Goal: Complete application form: Complete application form

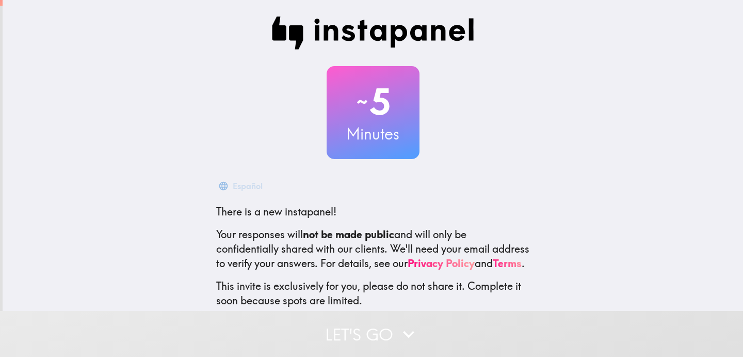
scroll to position [65, 0]
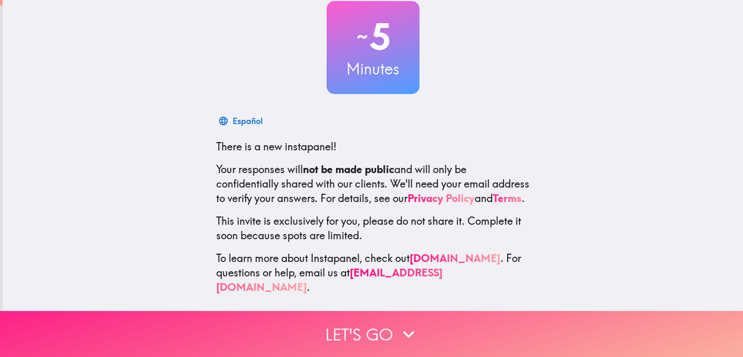
click at [338, 333] on button "Let's go" at bounding box center [371, 334] width 743 height 46
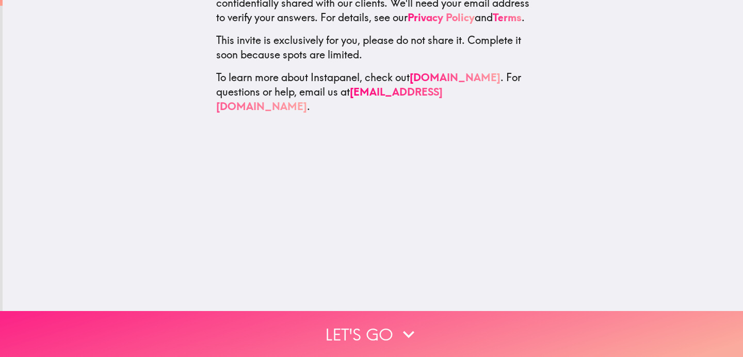
scroll to position [0, 0]
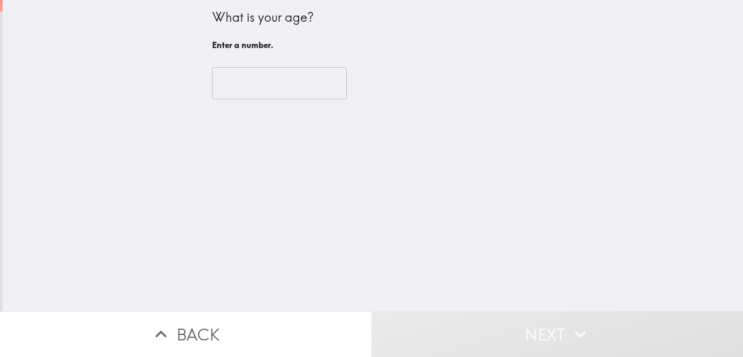
click at [250, 81] on input "number" at bounding box center [279, 83] width 135 height 32
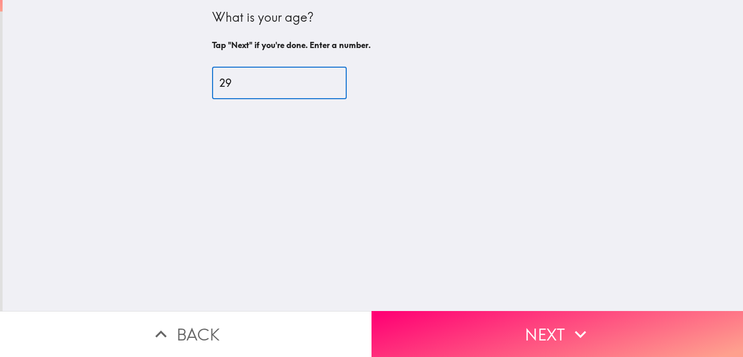
type input "29"
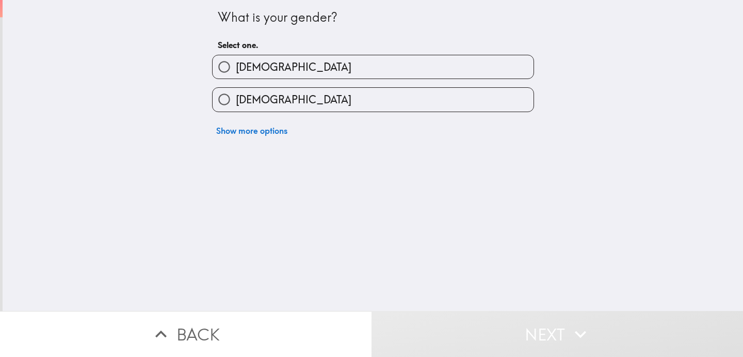
click at [257, 99] on span "[DEMOGRAPHIC_DATA]" at bounding box center [294, 99] width 116 height 14
click at [236, 99] on input "[DEMOGRAPHIC_DATA]" at bounding box center [224, 99] width 23 height 23
radio input "true"
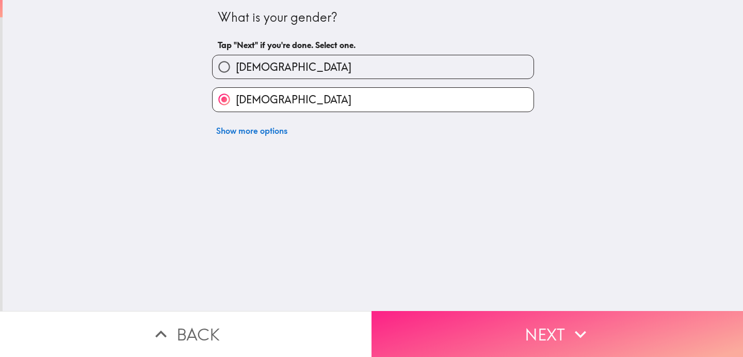
click at [493, 318] on button "Next" at bounding box center [558, 334] width 372 height 46
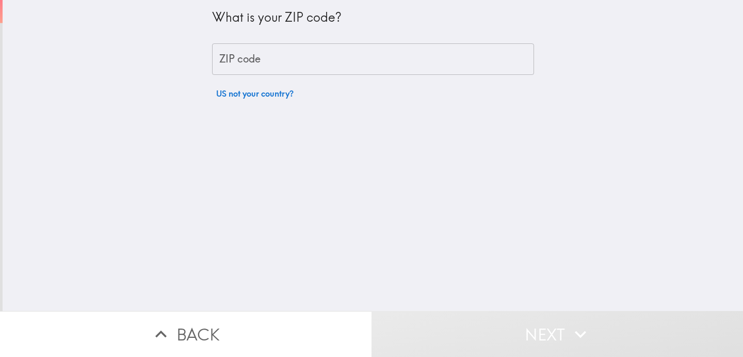
click at [275, 58] on input "ZIP code" at bounding box center [373, 59] width 322 height 32
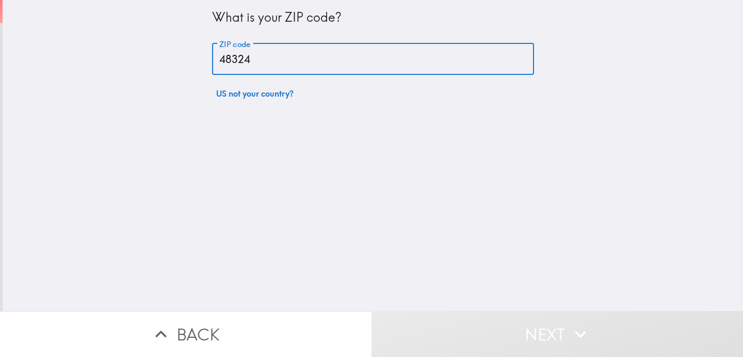
type input "48324"
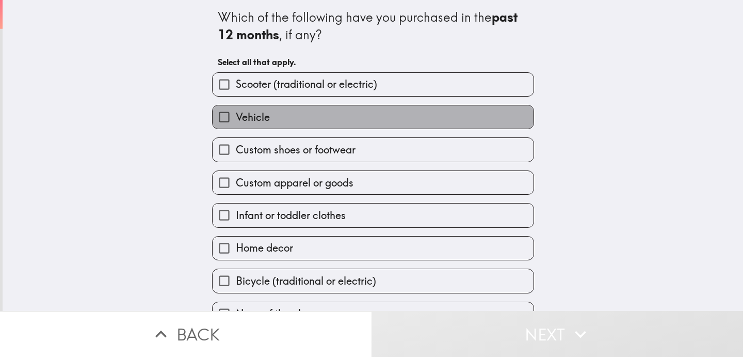
click at [280, 117] on label "Vehicle" at bounding box center [373, 116] width 321 height 23
click at [236, 117] on input "Vehicle" at bounding box center [224, 116] width 23 height 23
checkbox input "true"
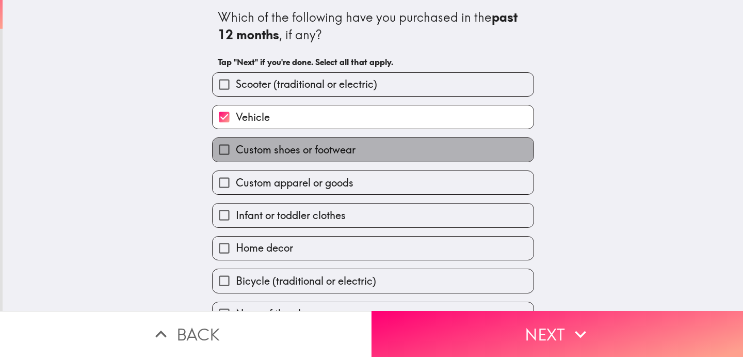
click at [284, 151] on span "Custom shoes or footwear" at bounding box center [296, 149] width 120 height 14
click at [236, 151] on input "Custom shoes or footwear" at bounding box center [224, 149] width 23 height 23
checkbox input "true"
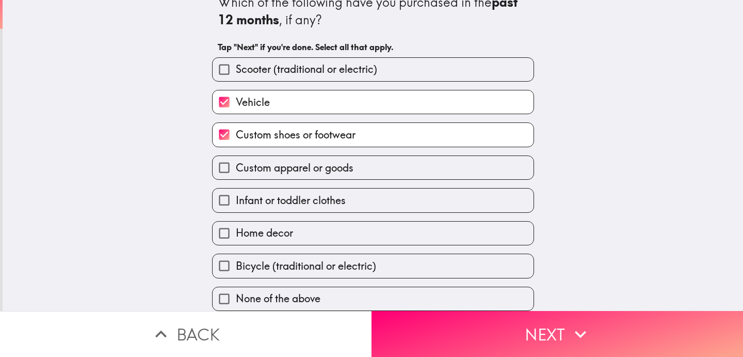
scroll to position [16, 0]
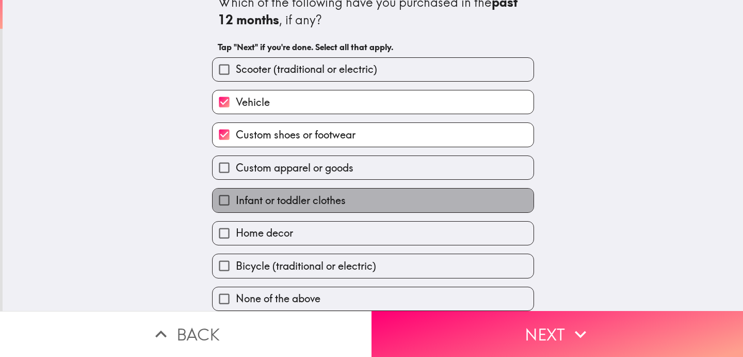
click at [290, 202] on span "Infant or toddler clothes" at bounding box center [291, 200] width 110 height 14
click at [236, 202] on input "Infant or toddler clothes" at bounding box center [224, 199] width 23 height 23
checkbox input "true"
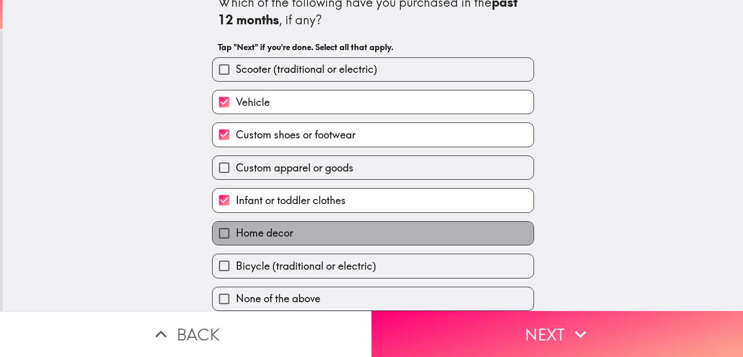
click at [290, 239] on span "Home decor" at bounding box center [264, 233] width 57 height 14
click at [236, 239] on input "Home decor" at bounding box center [224, 232] width 23 height 23
checkbox input "true"
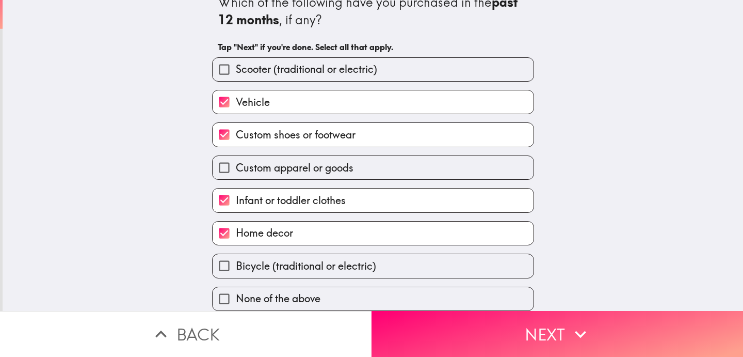
scroll to position [19, 0]
click at [295, 264] on span "Bicycle (traditional or electric)" at bounding box center [306, 266] width 140 height 14
click at [236, 264] on input "Bicycle (traditional or electric)" at bounding box center [224, 265] width 23 height 23
checkbox input "true"
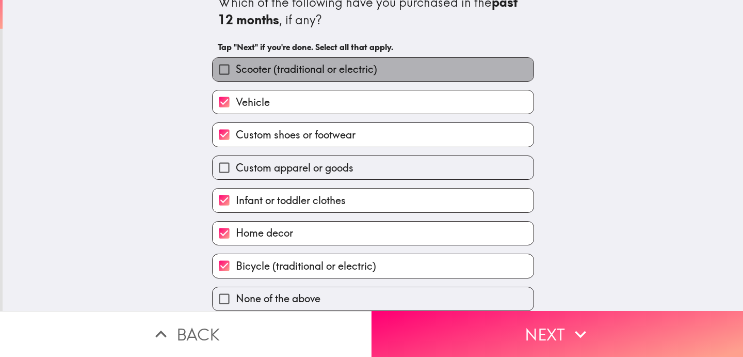
click at [298, 71] on span "Scooter (traditional or electric)" at bounding box center [306, 69] width 141 height 14
click at [236, 71] on input "Scooter (traditional or electric)" at bounding box center [224, 69] width 23 height 23
checkbox input "true"
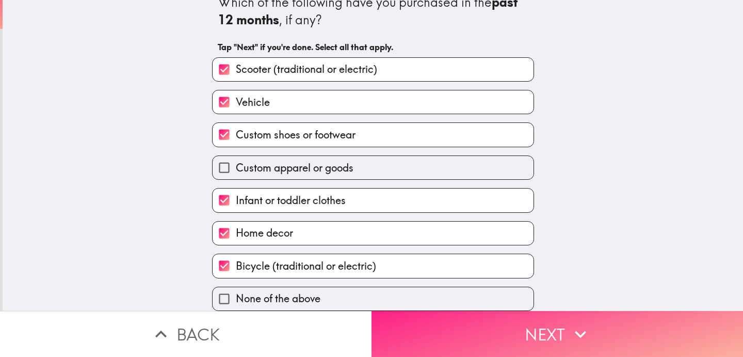
click at [461, 344] on button "Next" at bounding box center [558, 334] width 372 height 46
